Goal: Find contact information: Find contact information

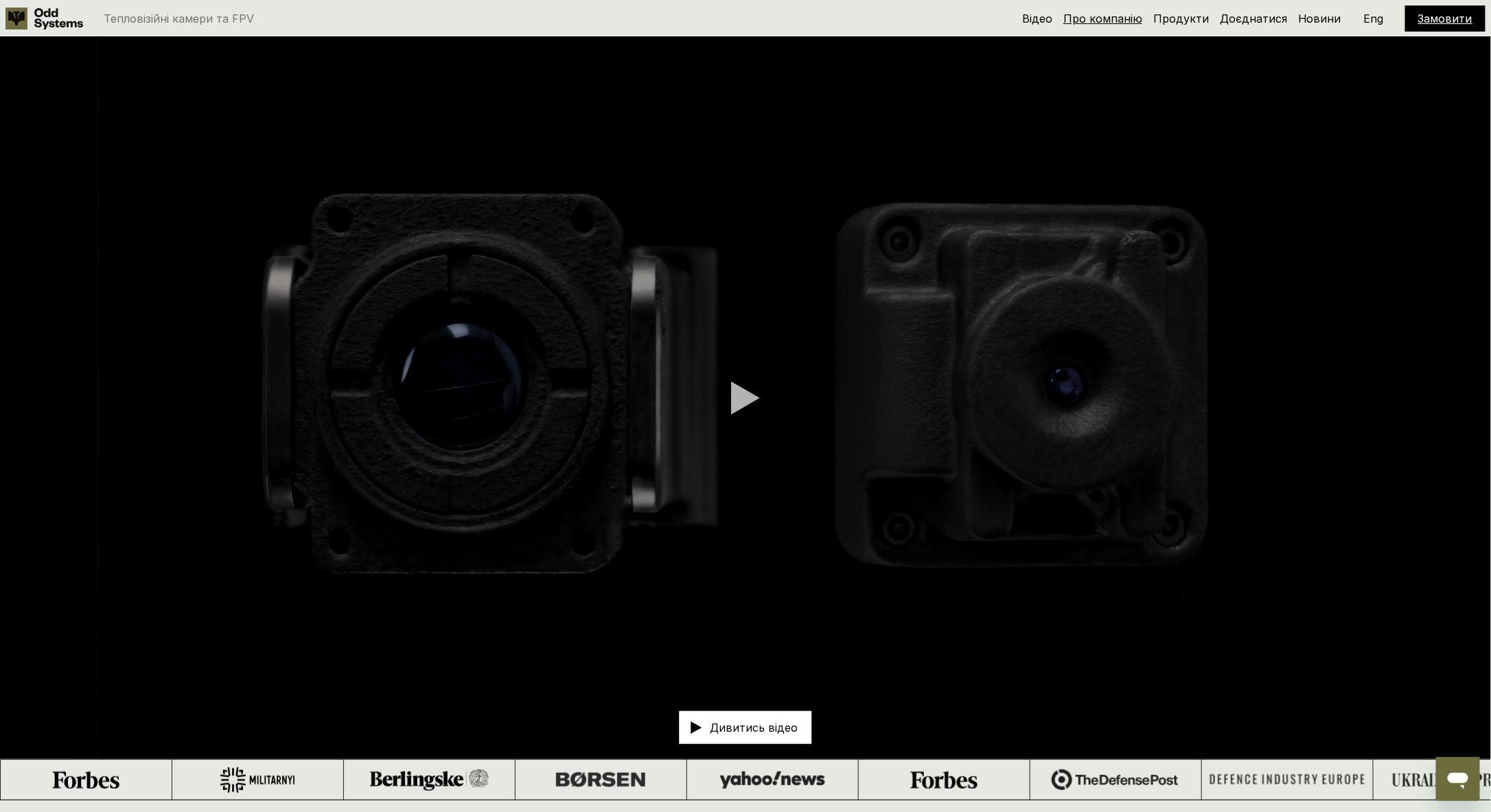
click at [1107, 20] on link "Про компанію" at bounding box center [1102, 19] width 79 height 14
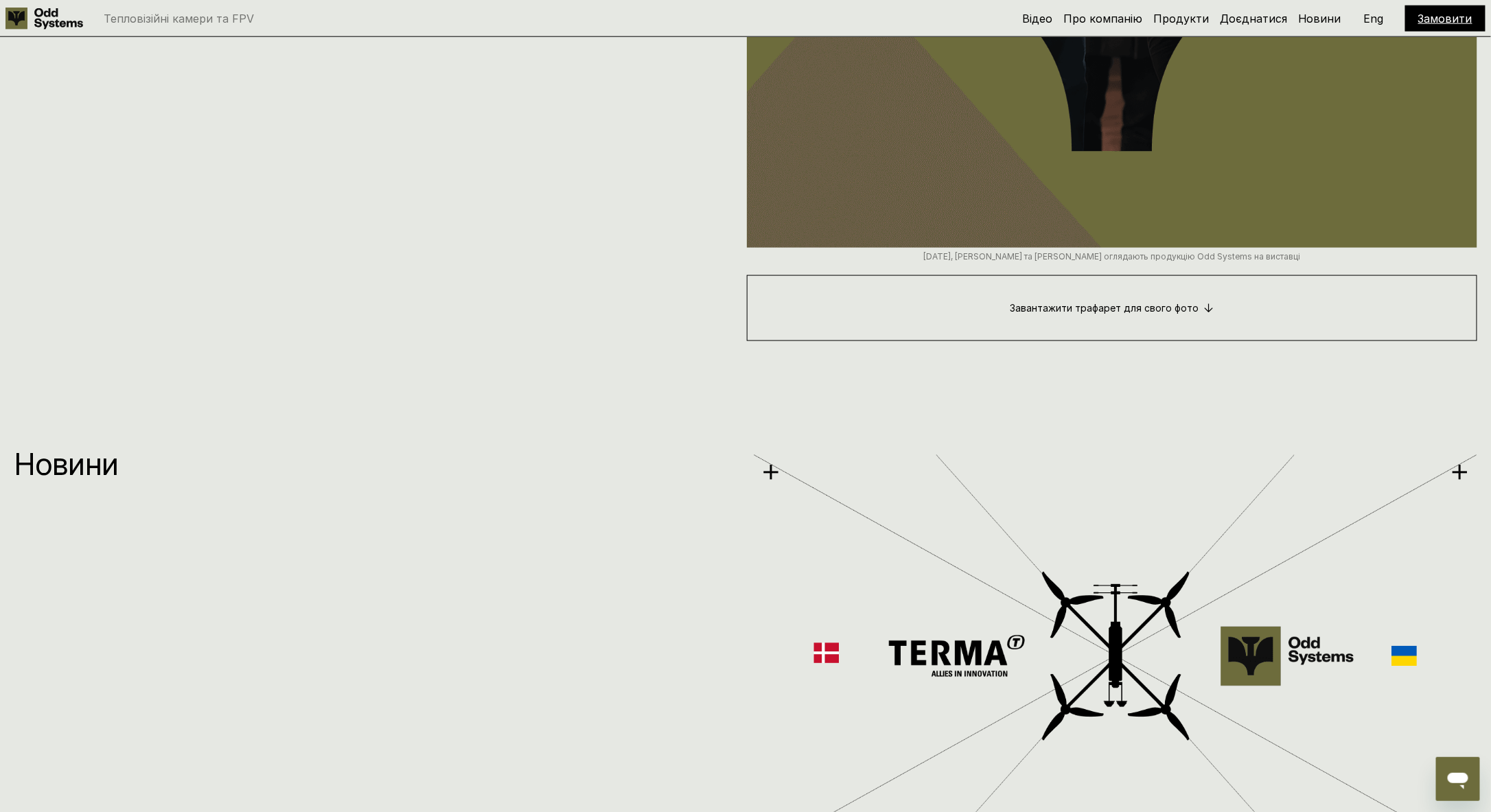
scroll to position [9295, 0]
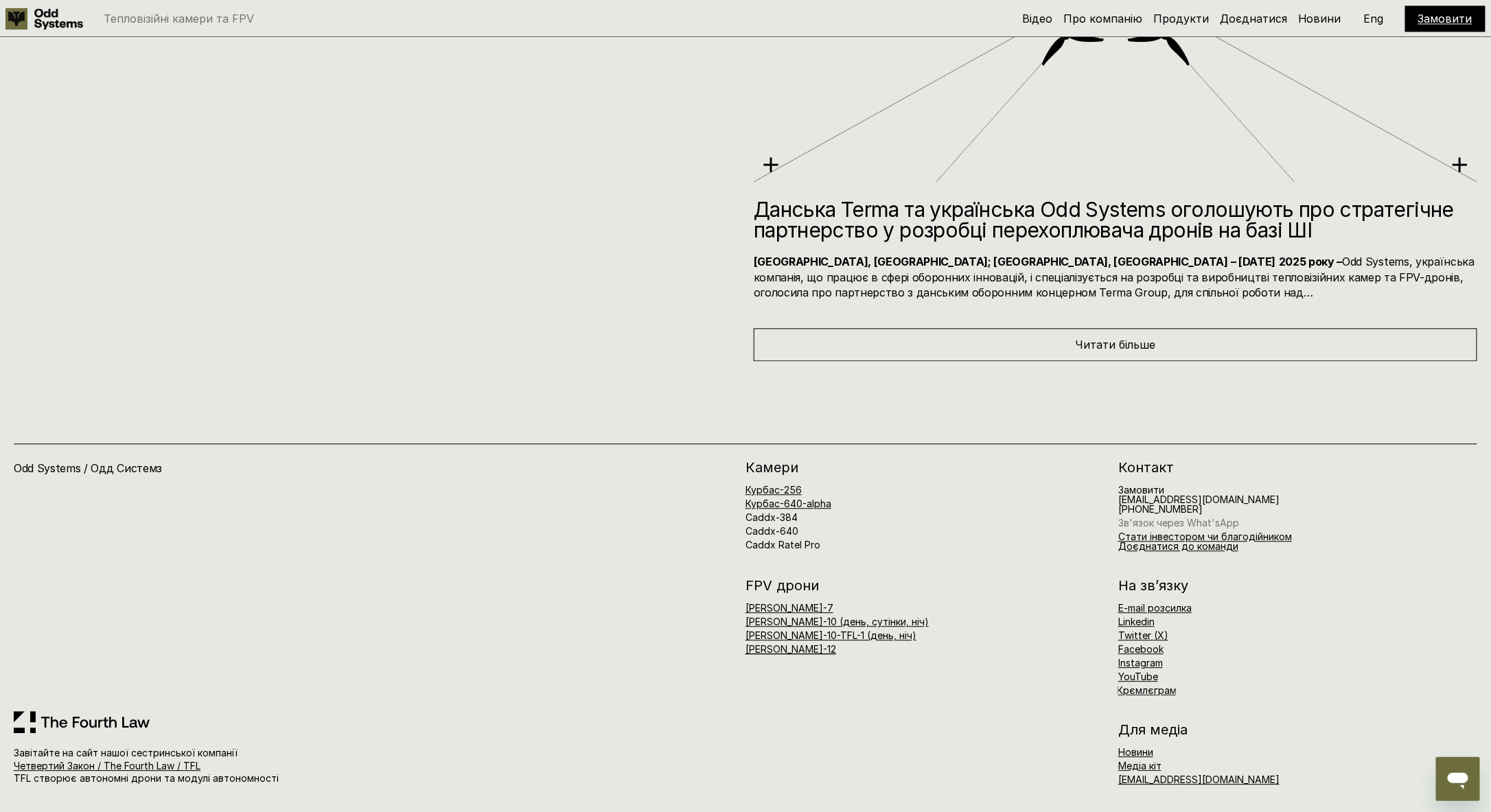
click at [1159, 522] on link "Зв'язок через What'sApp" at bounding box center [1178, 522] width 121 height 12
click at [1168, 517] on link "Зв'язок через What'sApp" at bounding box center [1178, 522] width 121 height 12
click at [1185, 517] on link "Зв'язок через What'sApp" at bounding box center [1178, 522] width 121 height 12
drag, startPoint x: 1203, startPoint y: 506, endPoint x: 1113, endPoint y: 505, distance: 90.0
click at [1113, 505] on div "[PERSON_NAME]-256 Курбас-640-alpha Caddx-384 Caddx-640 Caddx Ratel Pro Контакт …" at bounding box center [1111, 505] width 732 height 90
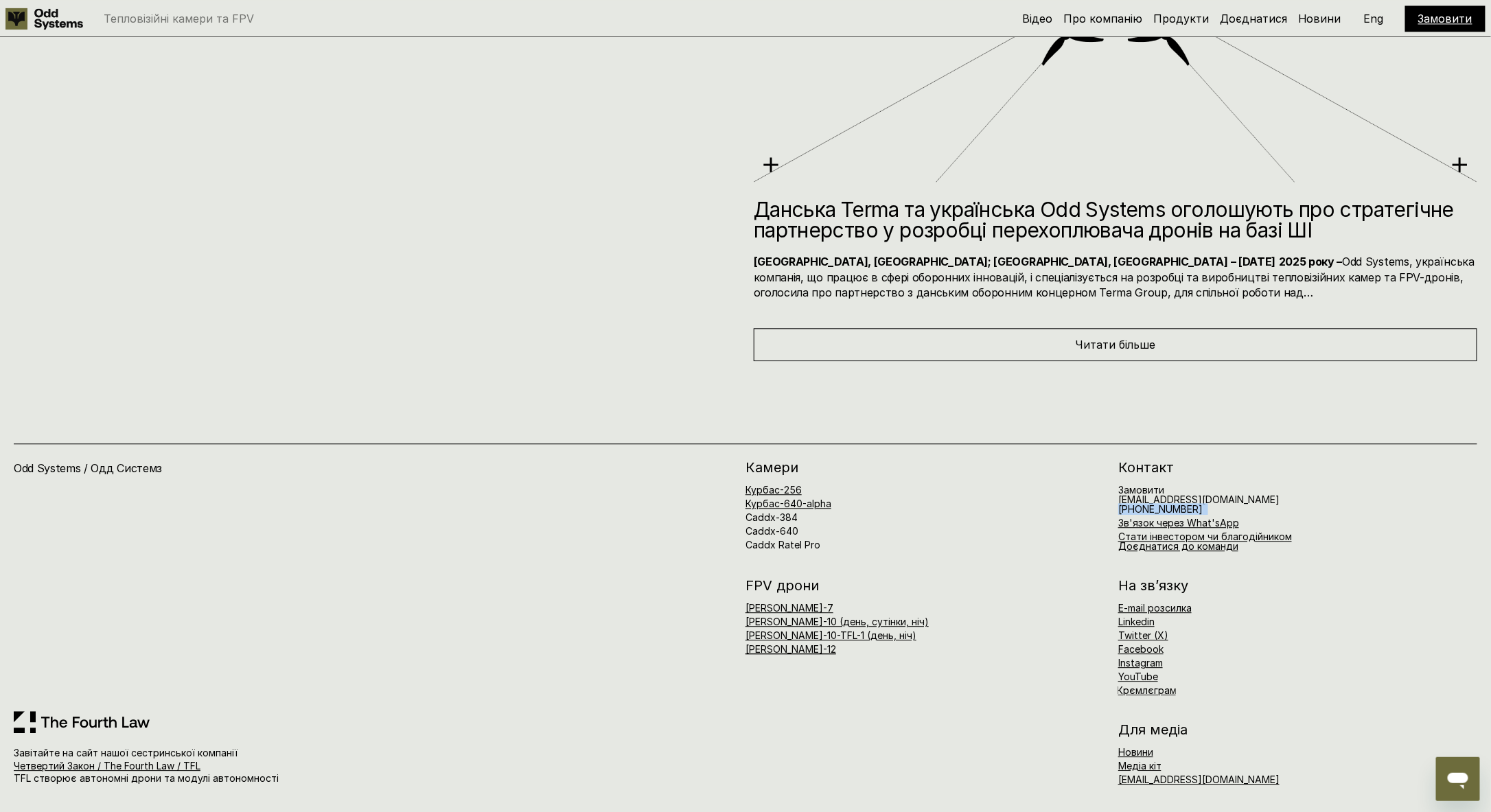
copy h6 "[PHONE_NUMBER]"
click at [1450, 792] on div "Open messaging window" at bounding box center [1457, 778] width 41 height 41
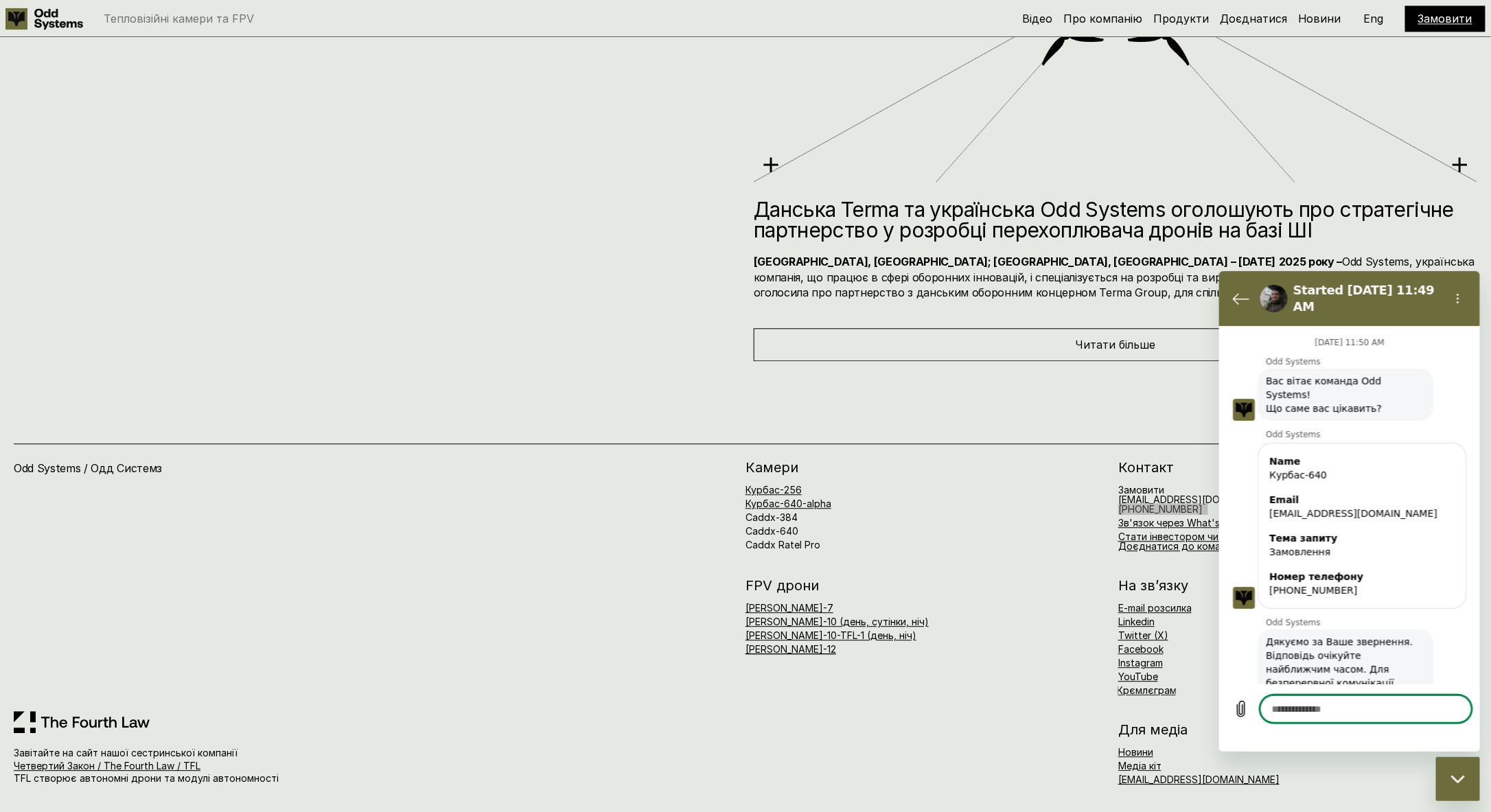
scroll to position [486, 0]
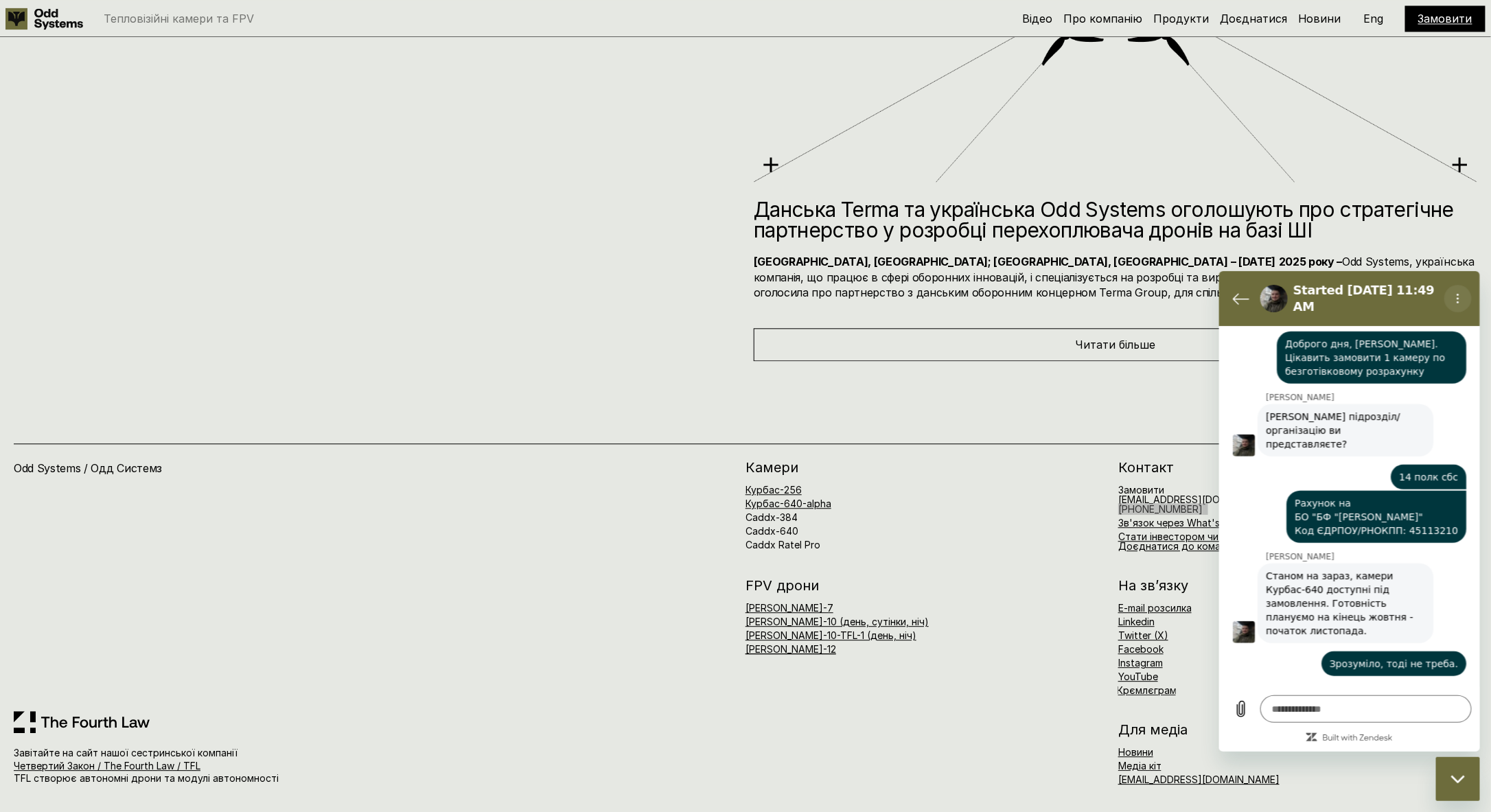
click at [1455, 297] on icon "Options menu" at bounding box center [1457, 298] width 11 height 11
click at [1238, 290] on icon "Back to the conversation list" at bounding box center [1240, 298] width 17 height 17
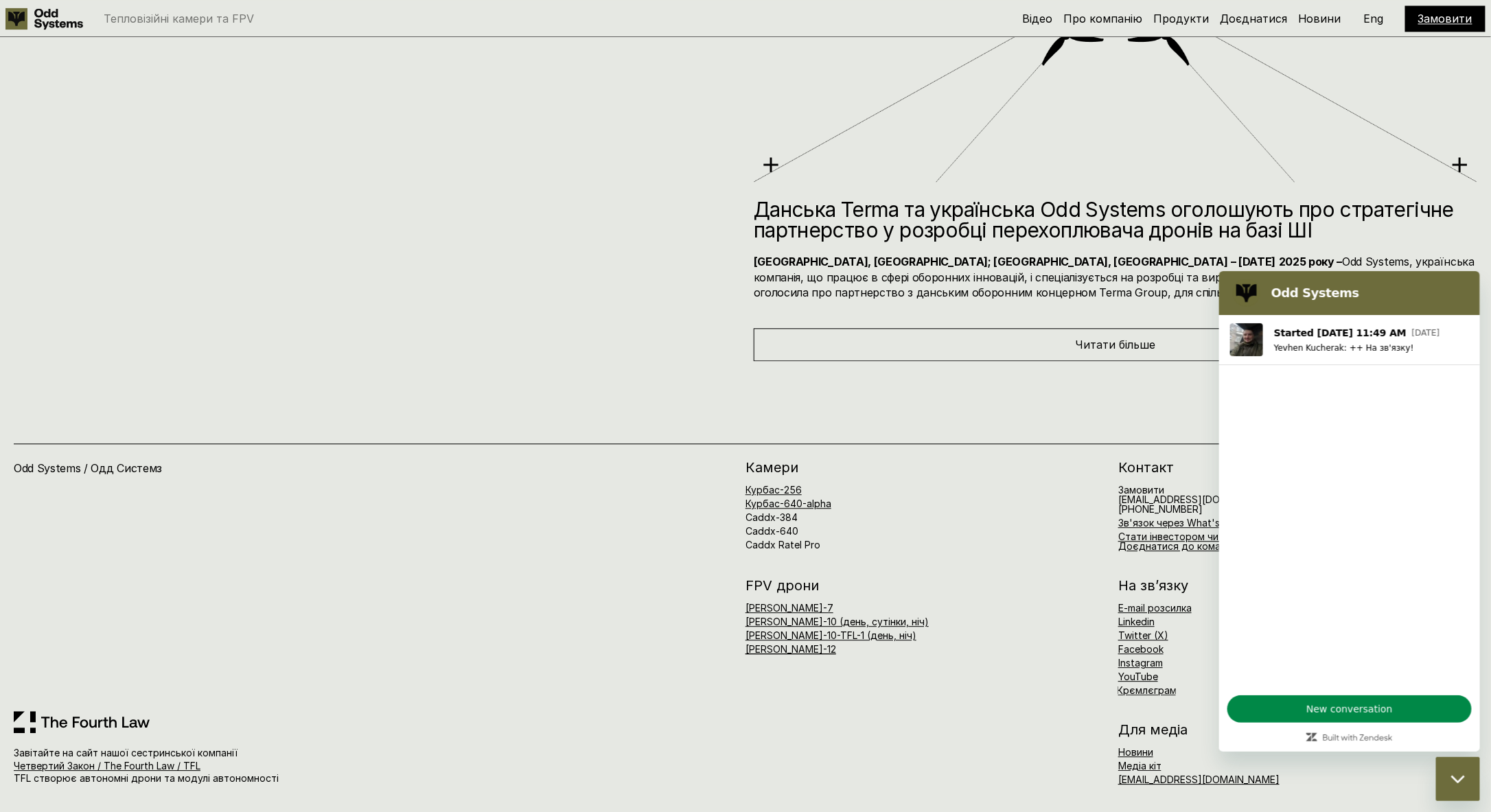
click at [747, 298] on div "Новини Данська Terma та українська Odd Systems оголошують про стратегічне партн…" at bounding box center [746, 41] width 1491 height 640
click at [1454, 782] on icon "Close messaging window" at bounding box center [1457, 778] width 15 height 9
